Goal: Find specific page/section: Find specific page/section

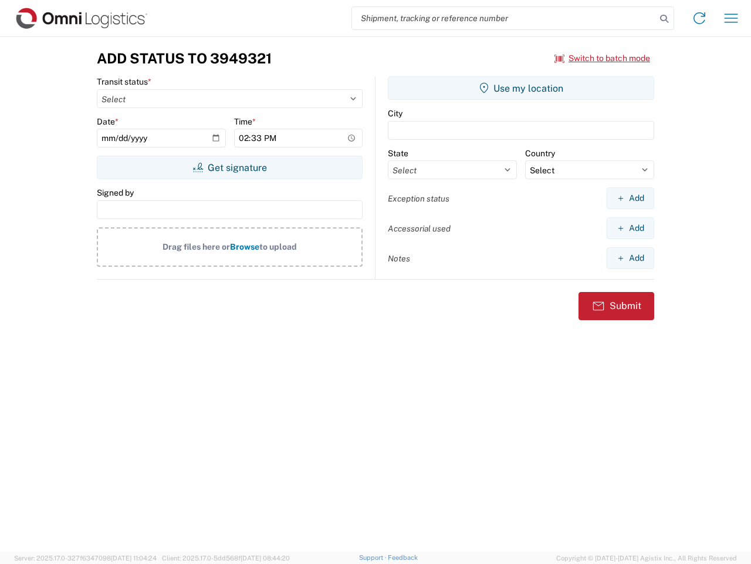
click at [504, 18] on input "search" at bounding box center [504, 18] width 304 height 22
click at [665, 19] on icon at bounding box center [664, 19] width 16 height 16
click at [700, 18] on icon at bounding box center [699, 18] width 19 height 19
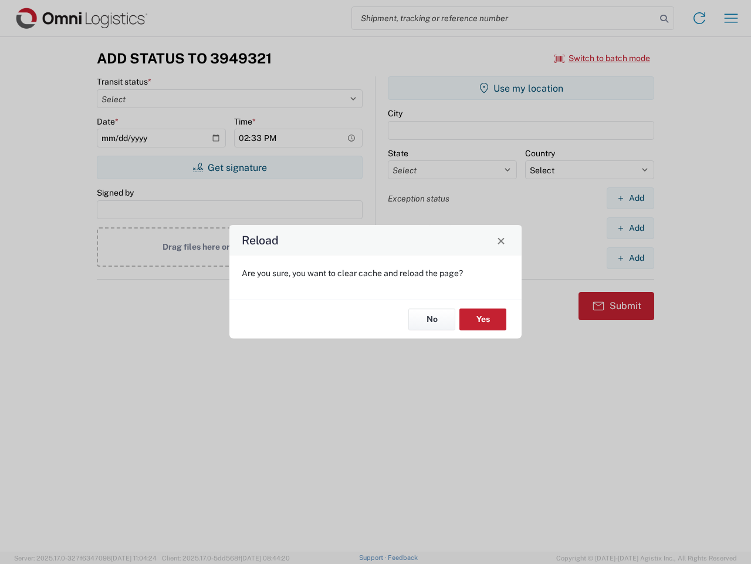
click at [732, 18] on div "Reload Are you sure, you want to clear cache and reload the page? No Yes" at bounding box center [375, 282] width 751 height 564
click at [603, 58] on div "Reload Are you sure, you want to clear cache and reload the page? No Yes" at bounding box center [375, 282] width 751 height 564
click at [230, 167] on div "Reload Are you sure, you want to clear cache and reload the page? No Yes" at bounding box center [375, 282] width 751 height 564
click at [521, 88] on div "Reload Are you sure, you want to clear cache and reload the page? No Yes" at bounding box center [375, 282] width 751 height 564
click at [631, 198] on div "Reload Are you sure, you want to clear cache and reload the page? No Yes" at bounding box center [375, 282] width 751 height 564
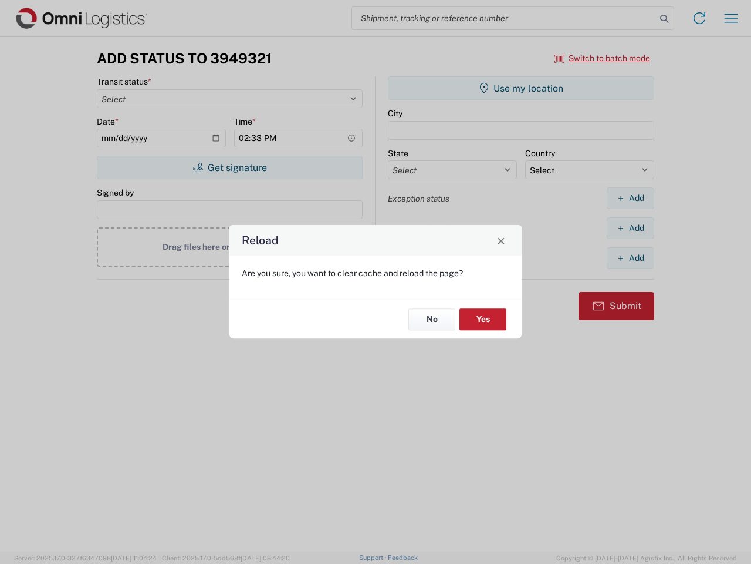
click at [631, 228] on div "Reload Are you sure, you want to clear cache and reload the page? No Yes" at bounding box center [375, 282] width 751 height 564
click at [631, 258] on div "Reload Are you sure, you want to clear cache and reload the page? No Yes" at bounding box center [375, 282] width 751 height 564
